Goal: Entertainment & Leisure: Consume media (video, audio)

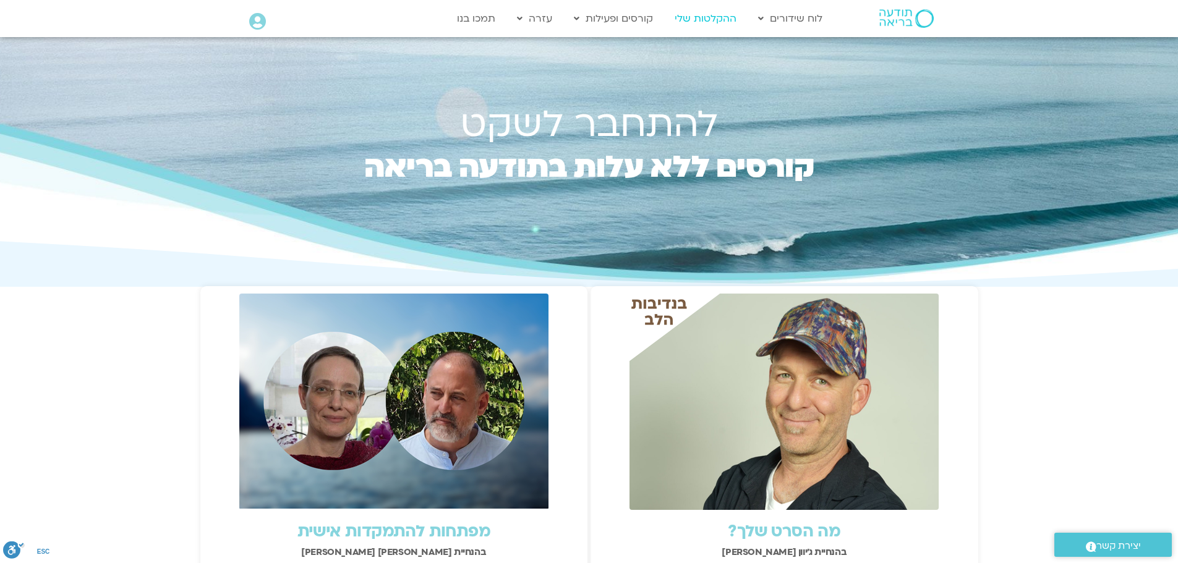
click at [692, 20] on link "ההקלטות שלי" at bounding box center [706, 19] width 74 height 24
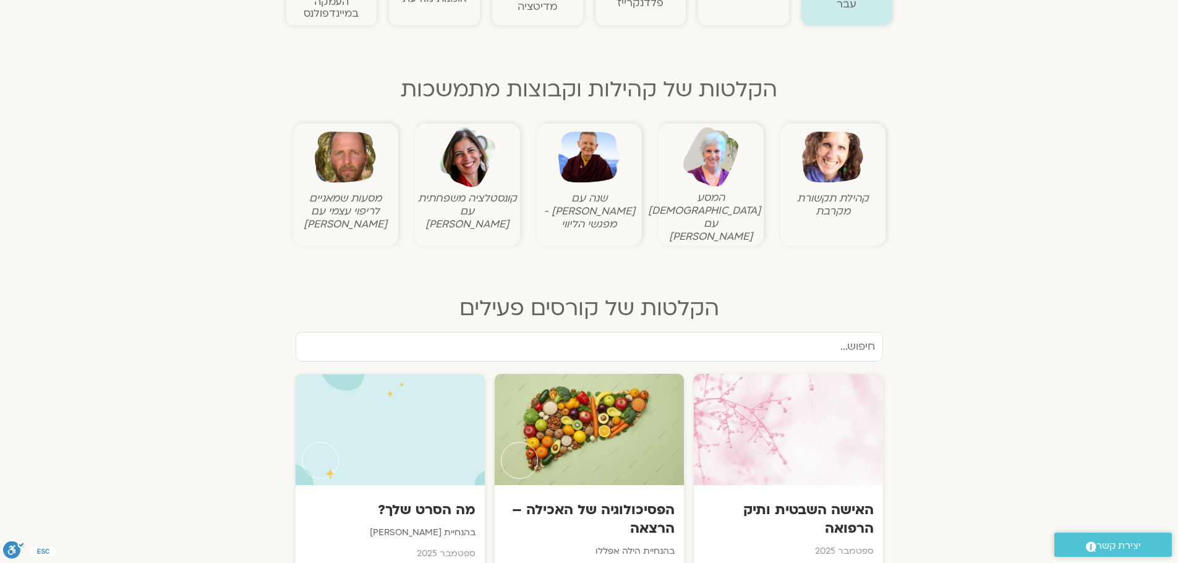
scroll to position [387, 0]
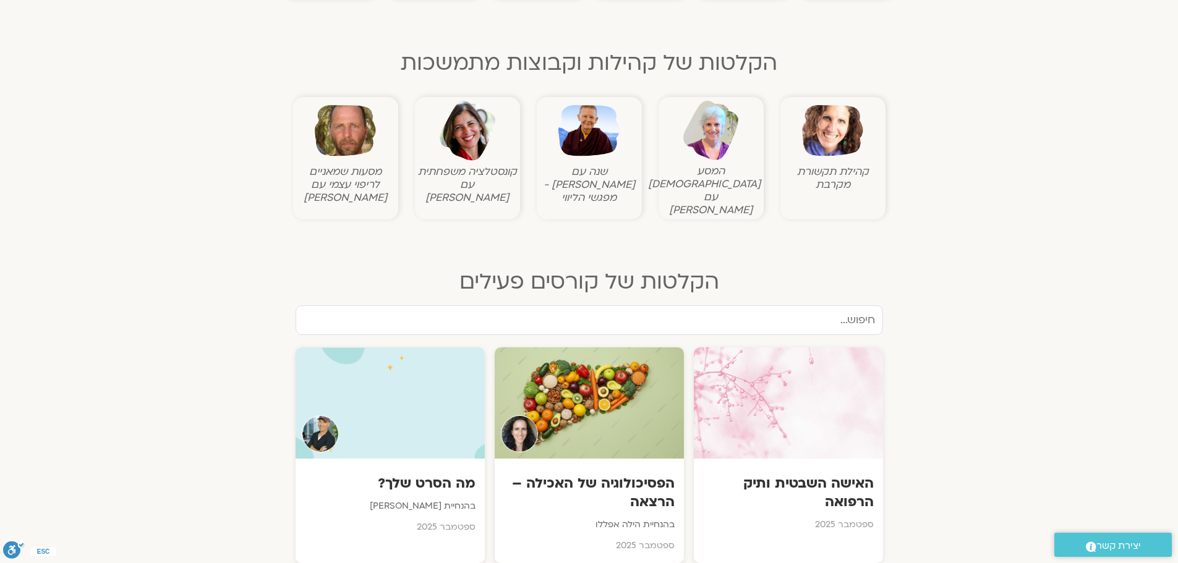
click at [831, 150] on img at bounding box center [832, 130] width 61 height 61
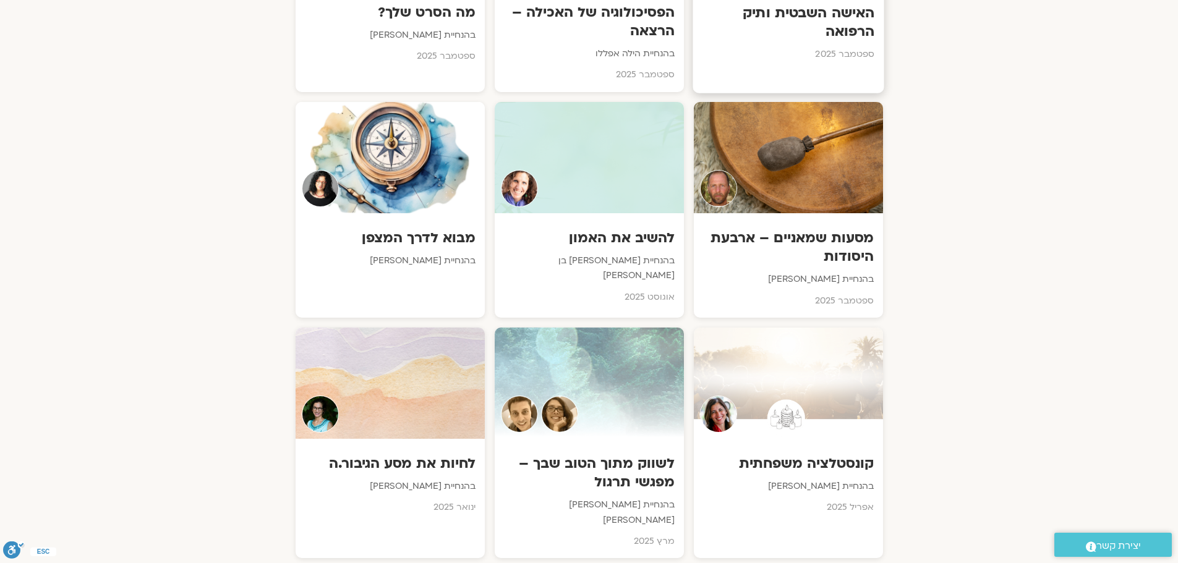
scroll to position [850, 0]
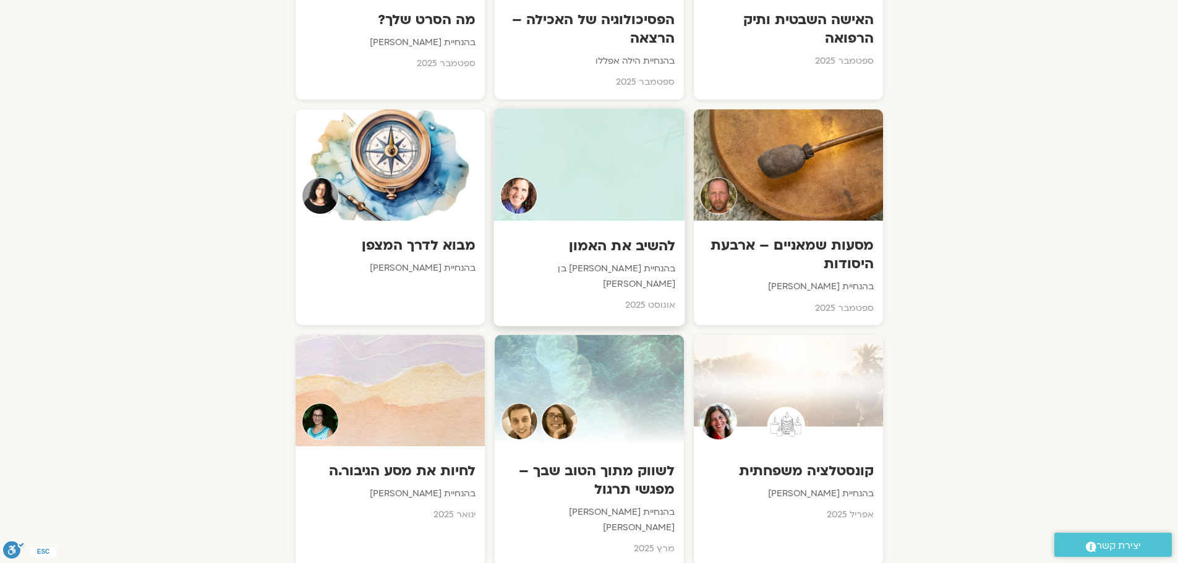
click at [620, 237] on h3 "להשיב את האמון" at bounding box center [589, 245] width 173 height 19
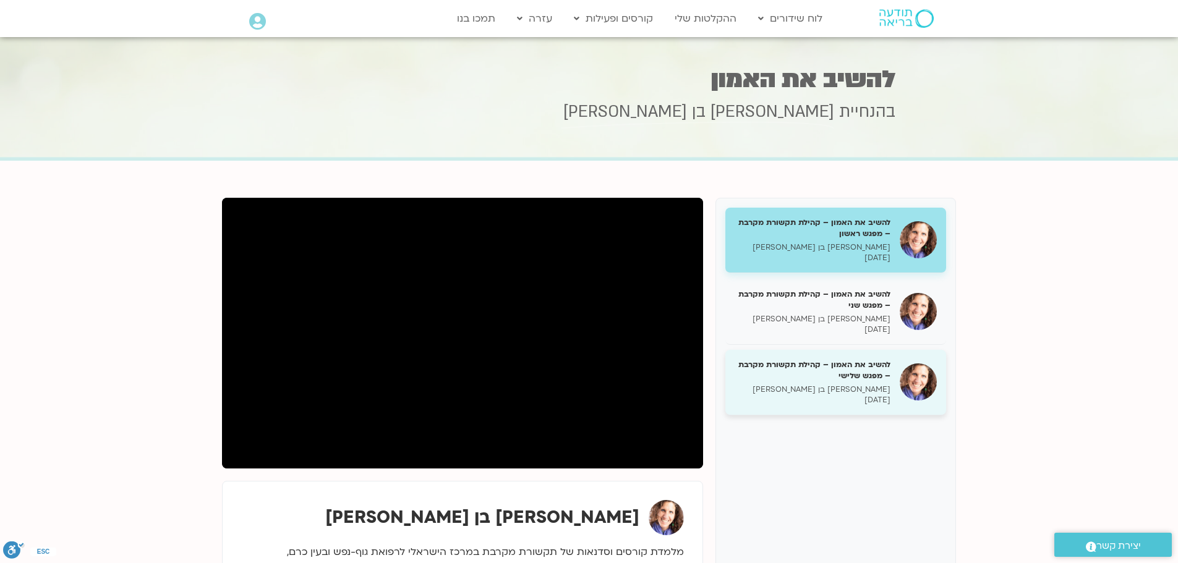
click at [838, 377] on h5 "להשיב את האמון – קהילת תקשורת מקרבת – מפגש שלישי" at bounding box center [813, 370] width 156 height 22
